Goal: Information Seeking & Learning: Learn about a topic

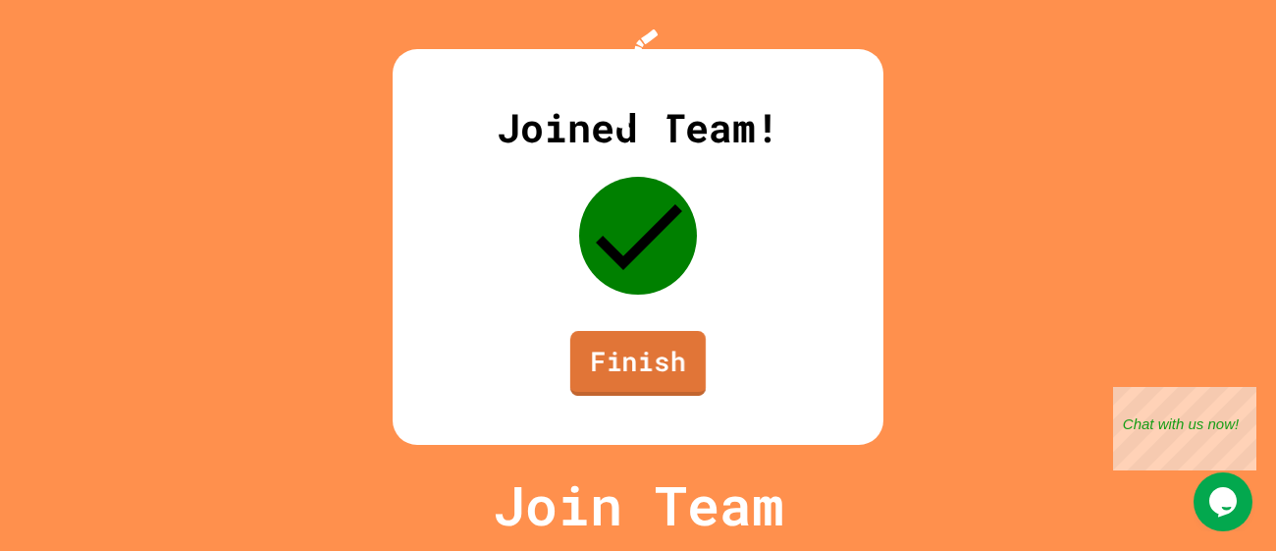
click at [635, 388] on link "Finish" at bounding box center [637, 363] width 135 height 65
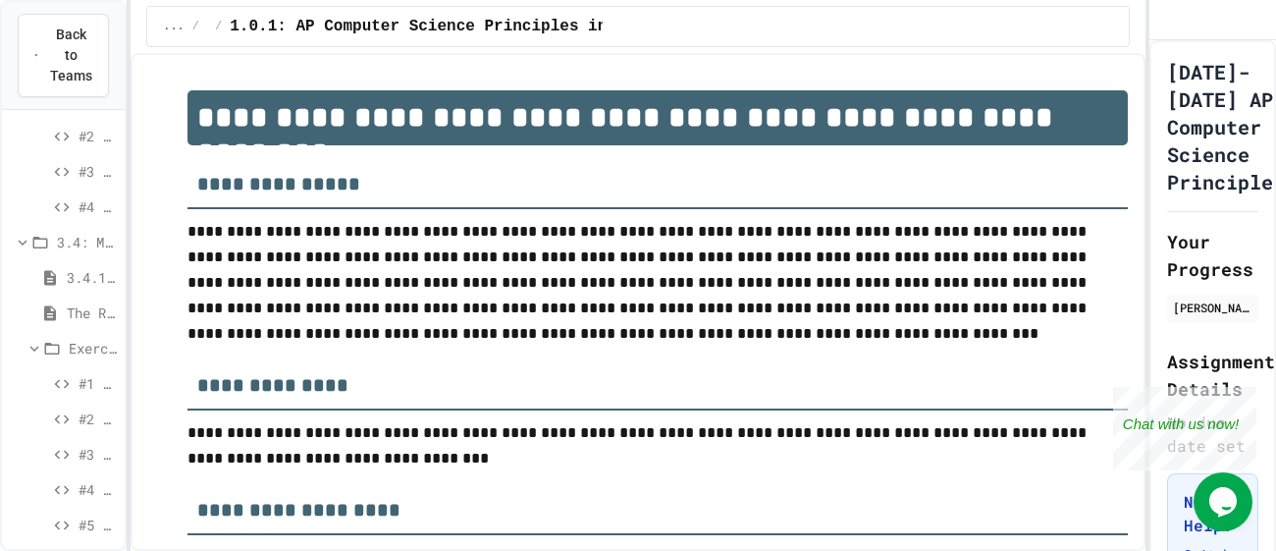
scroll to position [440, 0]
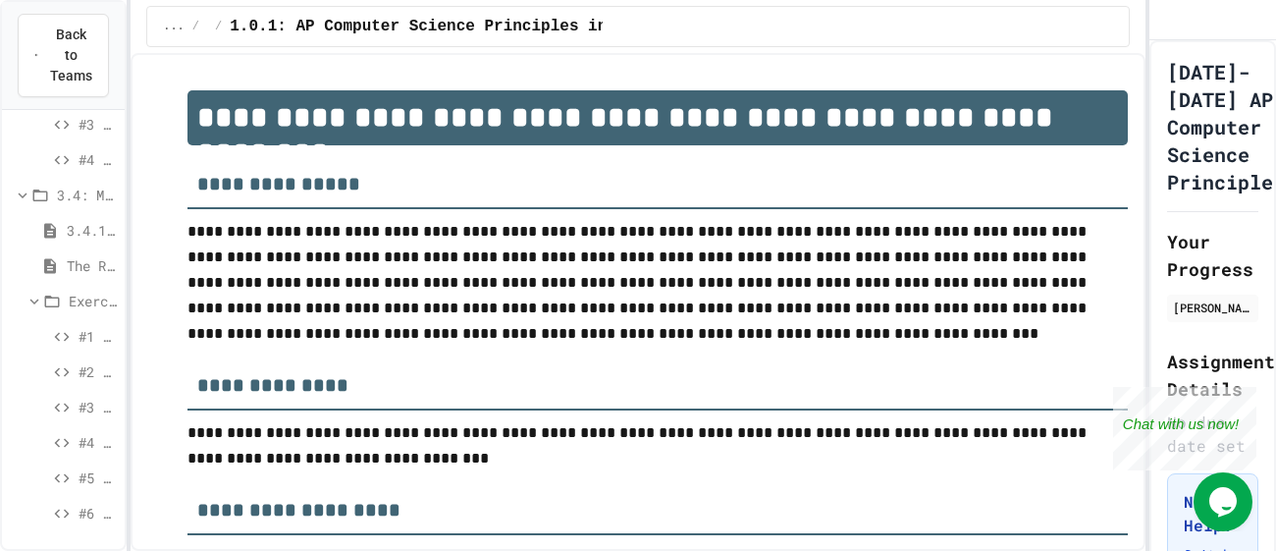
click at [78, 258] on span "The Round Function" at bounding box center [92, 265] width 50 height 21
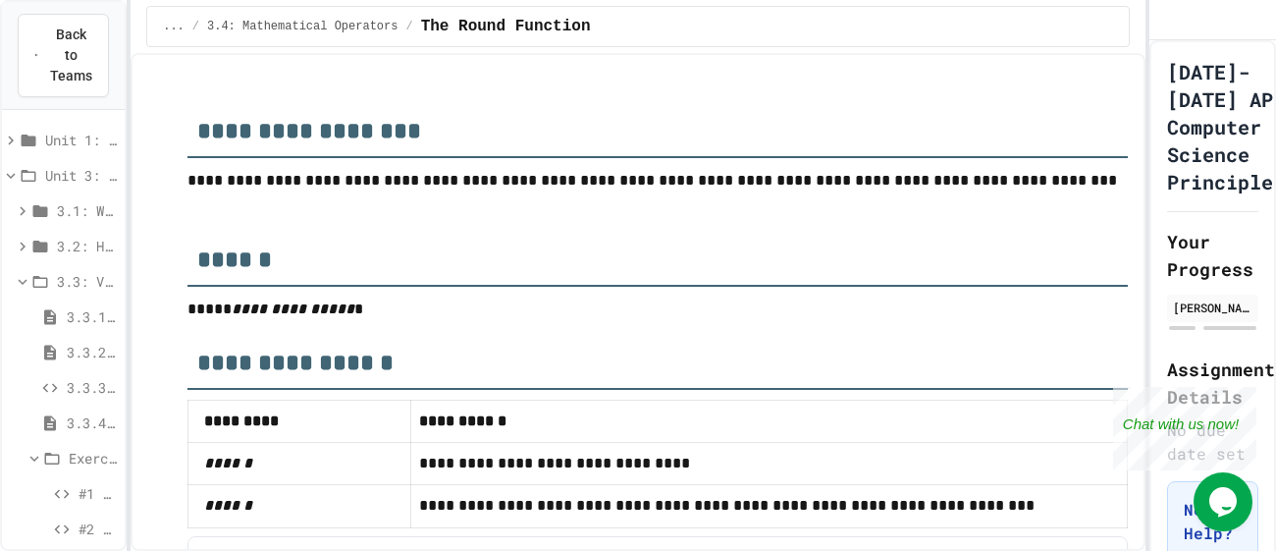
click at [20, 279] on icon at bounding box center [23, 282] width 9 height 6
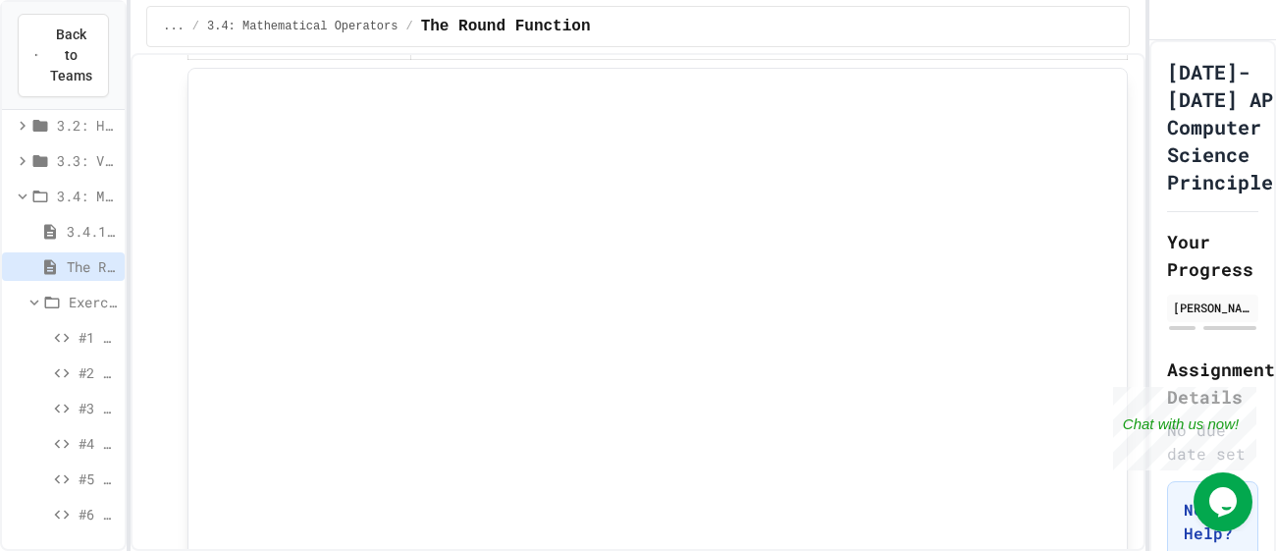
scroll to position [477, 0]
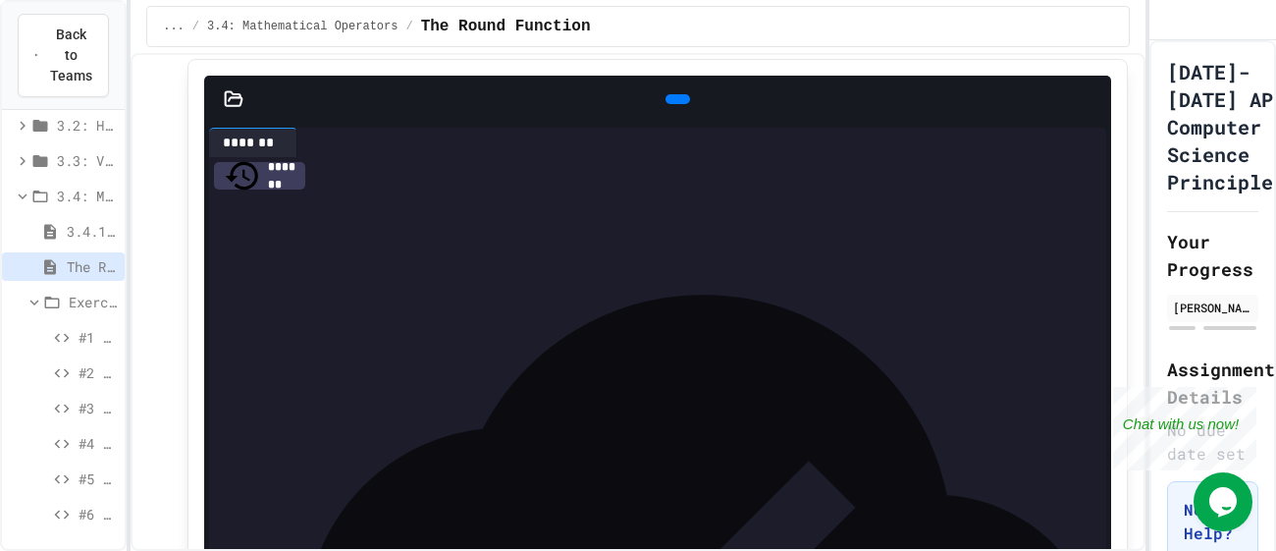
click at [23, 123] on icon at bounding box center [23, 125] width 6 height 9
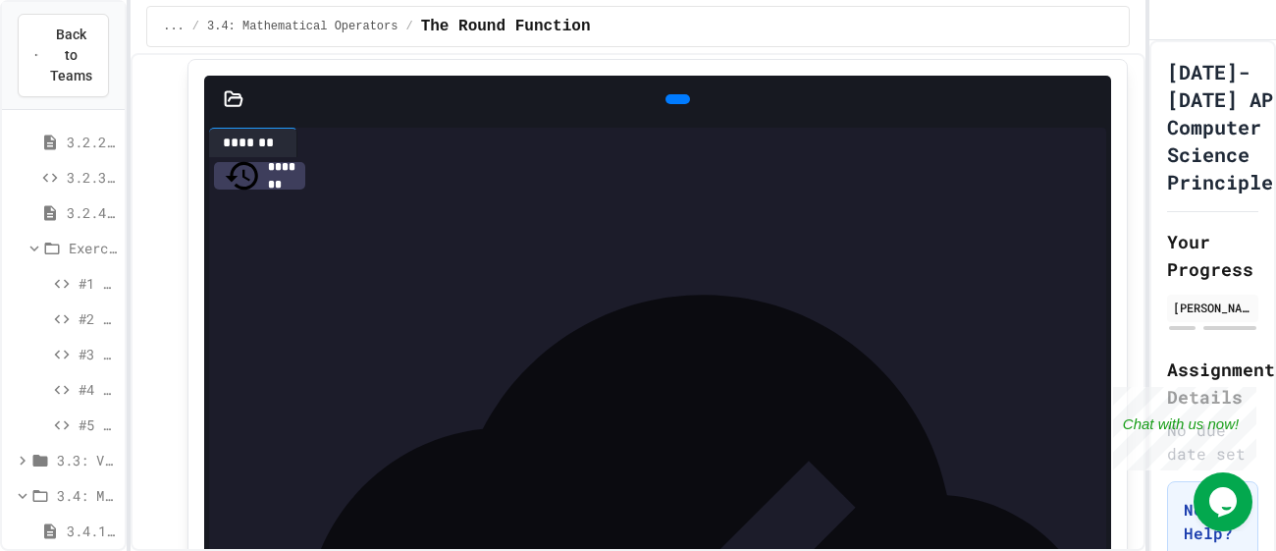
scroll to position [182, 0]
click at [90, 378] on span "#4 - Complete the Code (Medium)" at bounding box center [98, 382] width 38 height 21
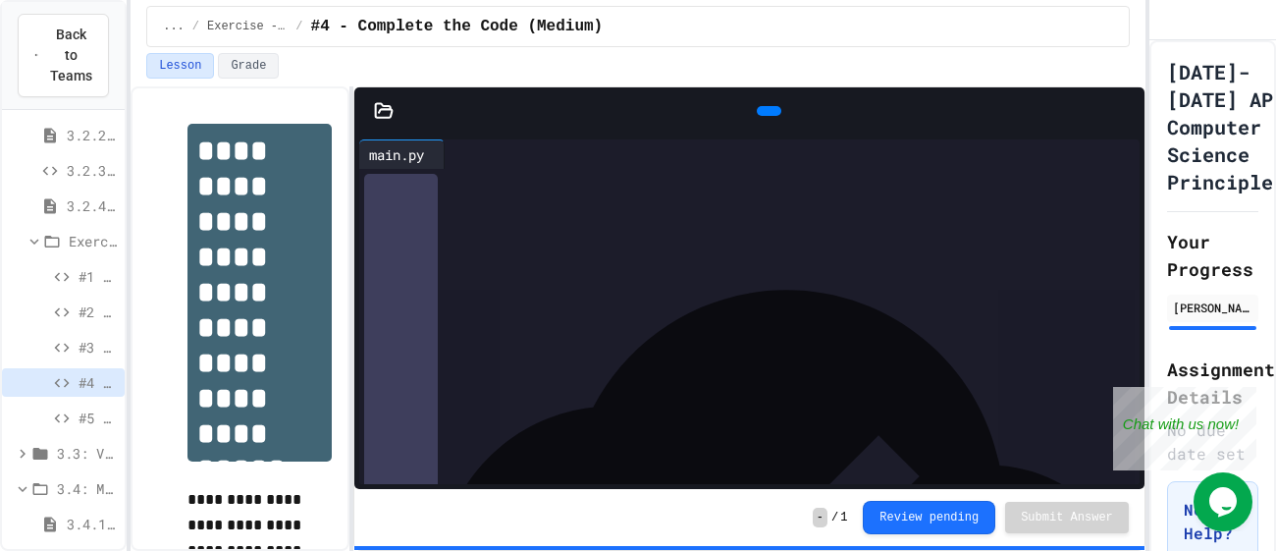
scroll to position [367, 0]
click at [67, 422] on icon at bounding box center [62, 418] width 18 height 18
